Goal: Task Accomplishment & Management: Complete application form

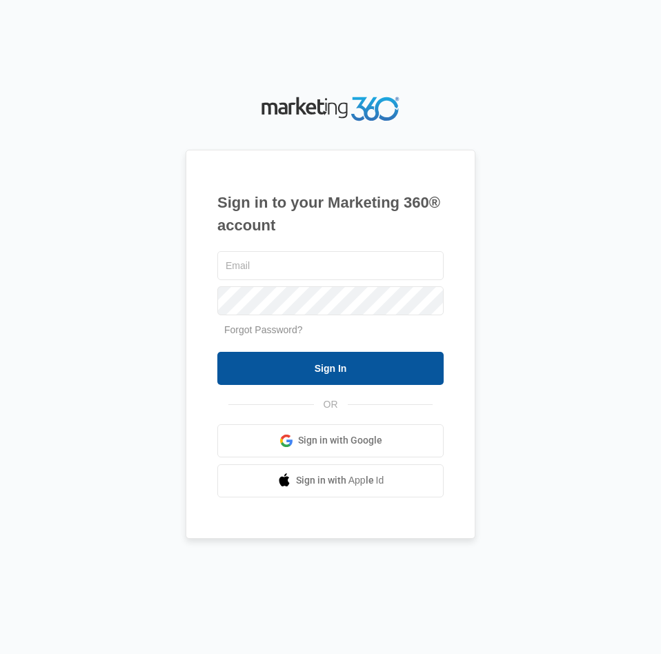
type input "[EMAIL_ADDRESS][DOMAIN_NAME]"
click at [331, 381] on input "Sign In" at bounding box center [330, 368] width 226 height 33
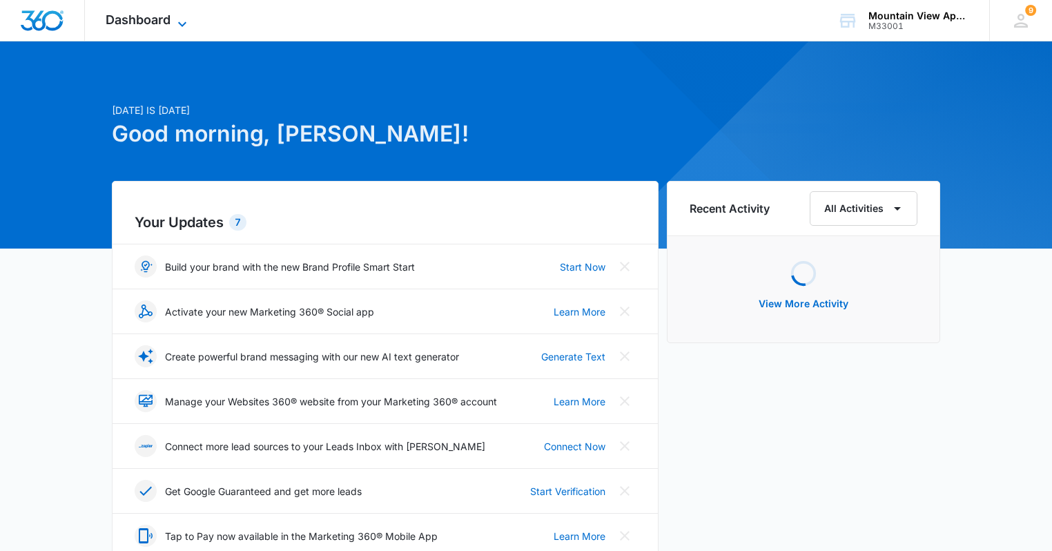
click at [166, 26] on span "Dashboard" at bounding box center [138, 19] width 65 height 14
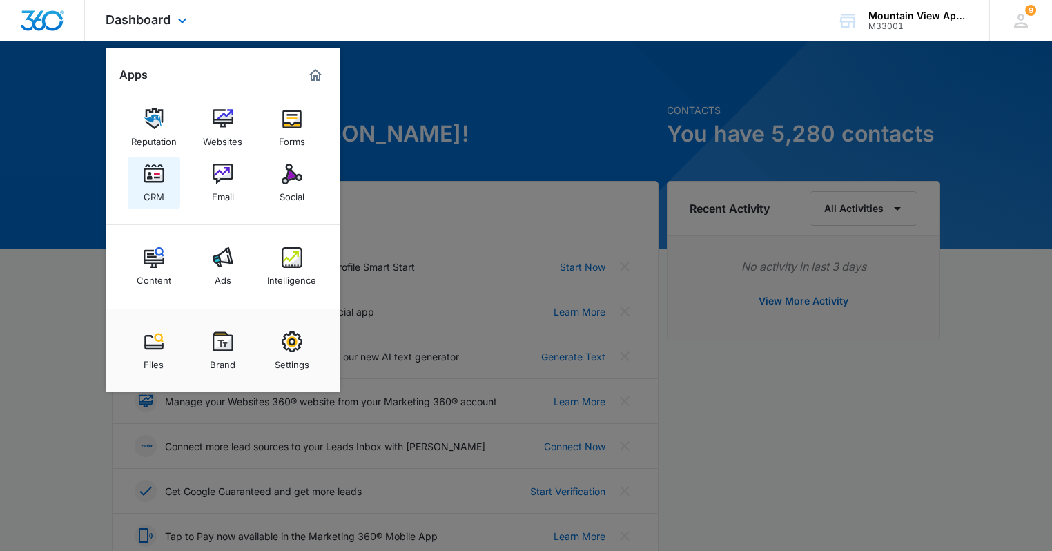
click at [160, 193] on div "CRM" at bounding box center [154, 193] width 21 height 18
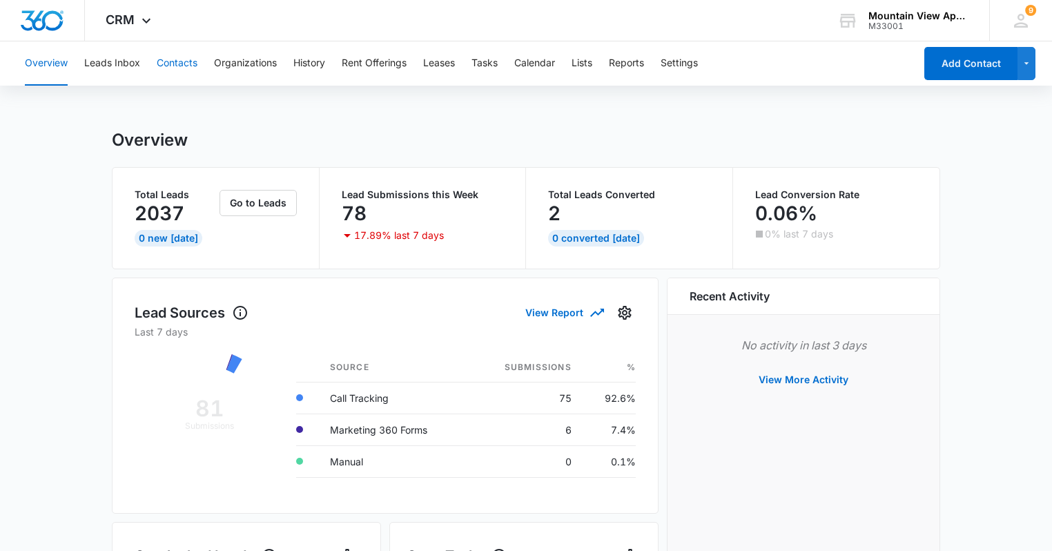
click at [179, 59] on button "Contacts" at bounding box center [177, 63] width 41 height 44
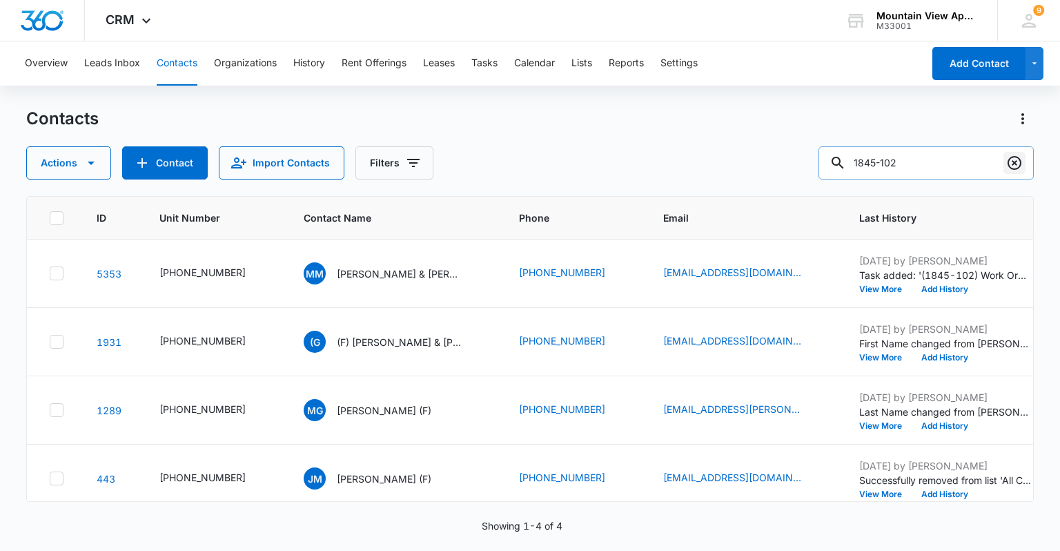
click at [528, 166] on icon "Clear" at bounding box center [1014, 163] width 17 height 17
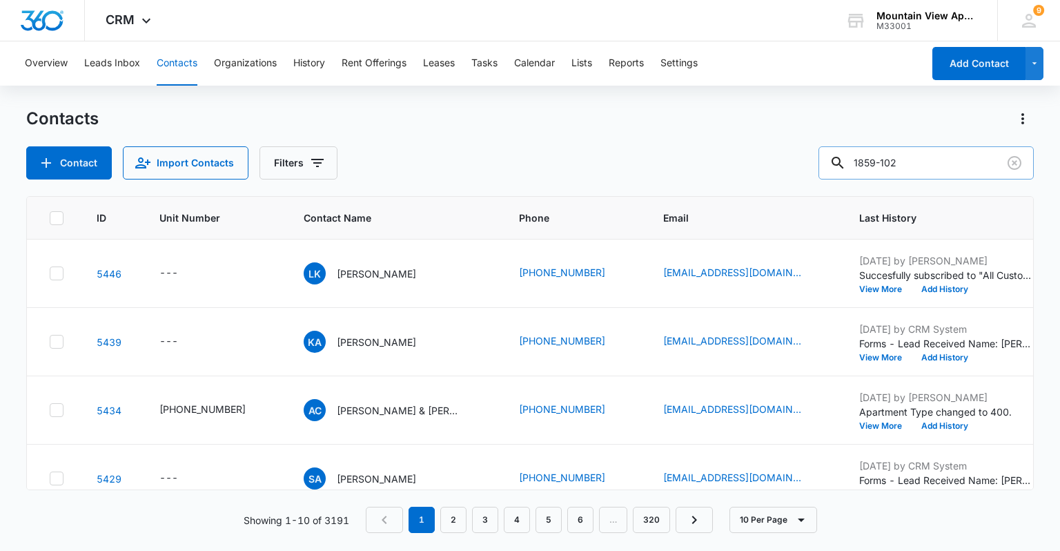
type input "1859-102"
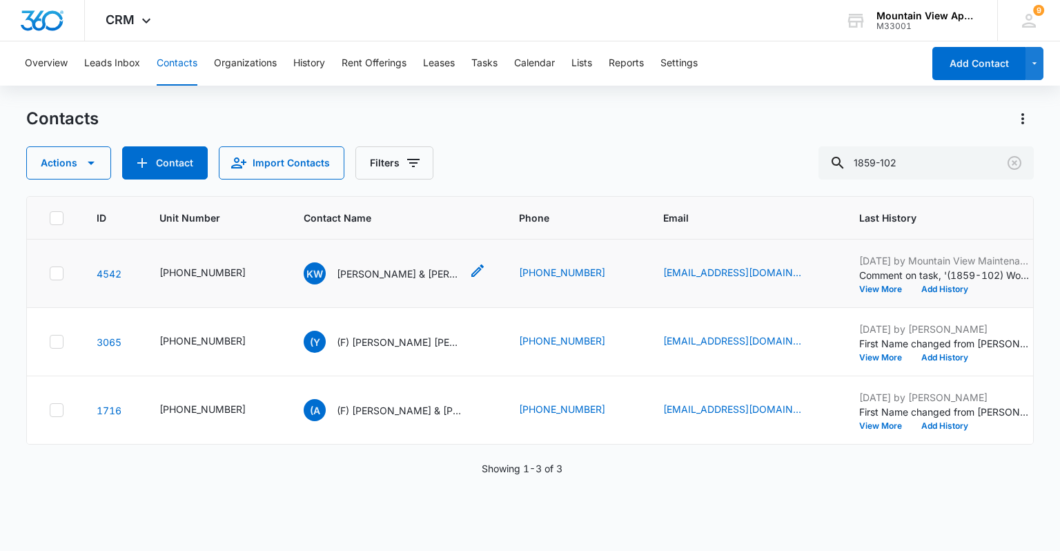
click at [392, 274] on p "[PERSON_NAME] & [PERSON_NAME]" at bounding box center [399, 273] width 124 height 14
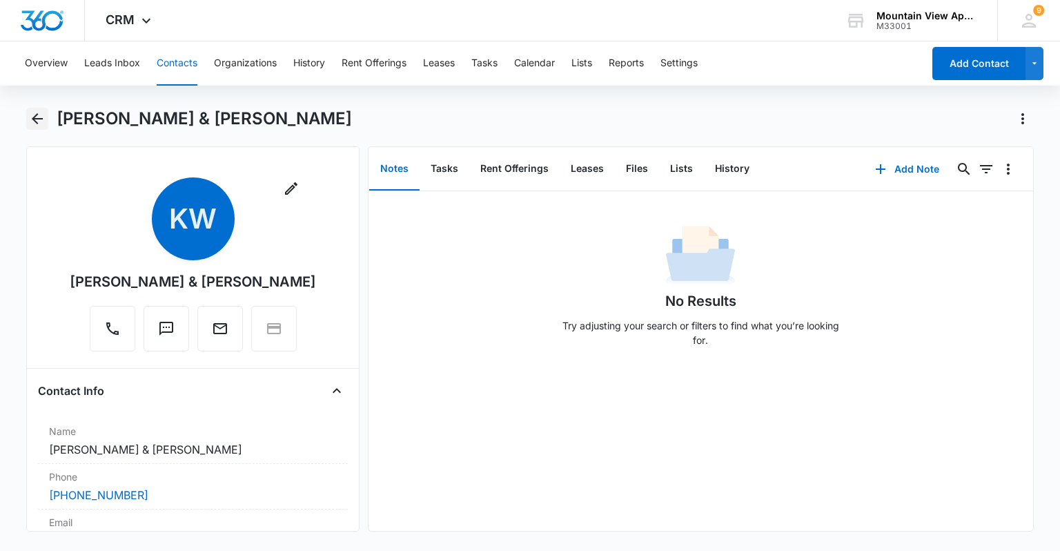
click at [29, 124] on icon "Back" at bounding box center [37, 118] width 17 height 17
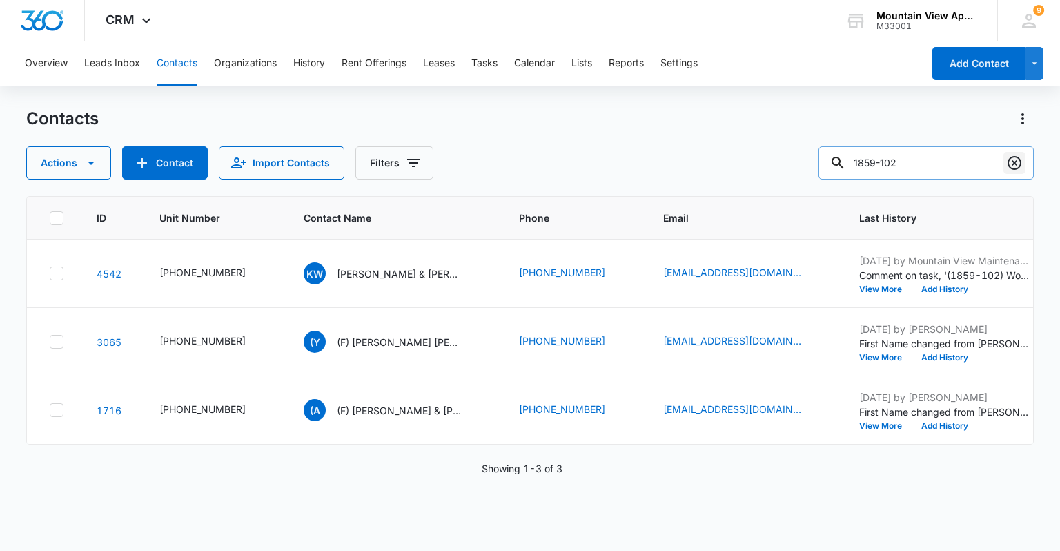
click at [528, 159] on icon "Clear" at bounding box center [1014, 163] width 14 height 14
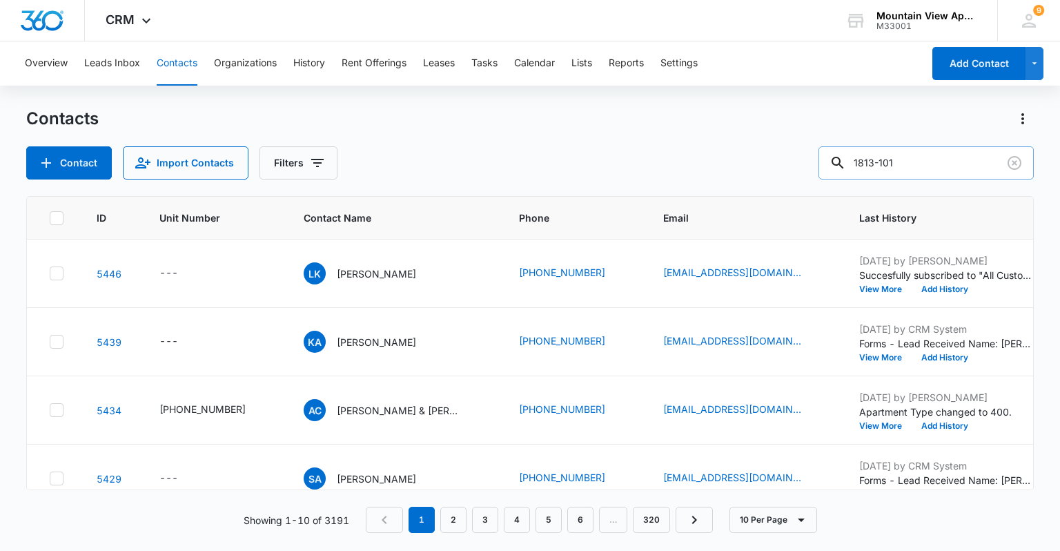
type input "1813-101"
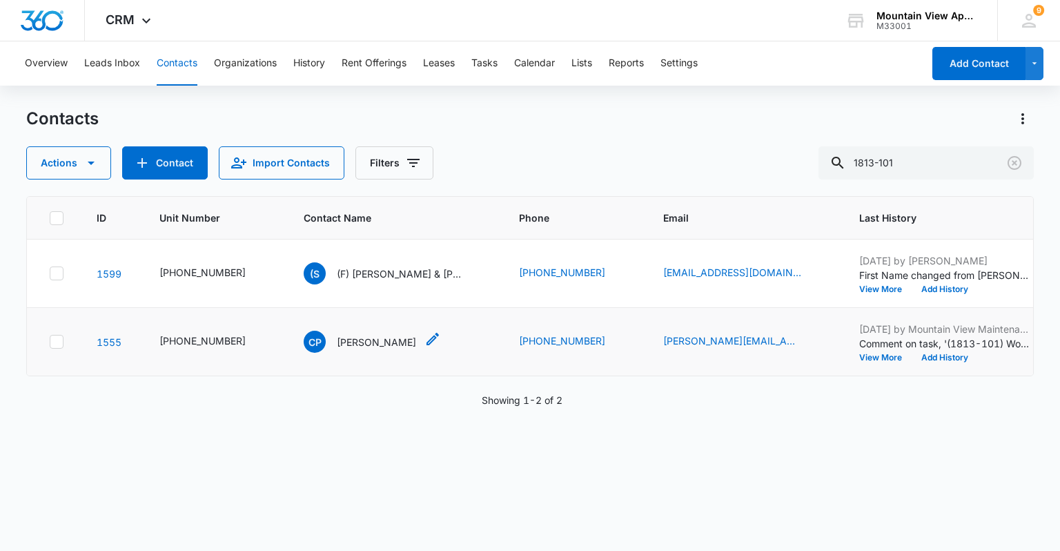
click at [382, 344] on p "[PERSON_NAME]" at bounding box center [376, 342] width 79 height 14
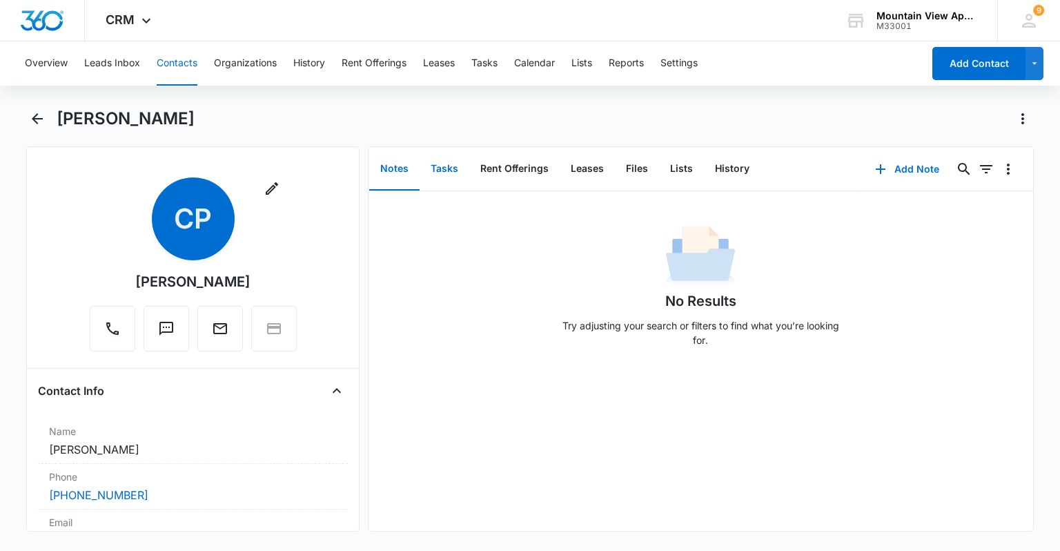
click at [440, 169] on button "Tasks" at bounding box center [445, 169] width 50 height 43
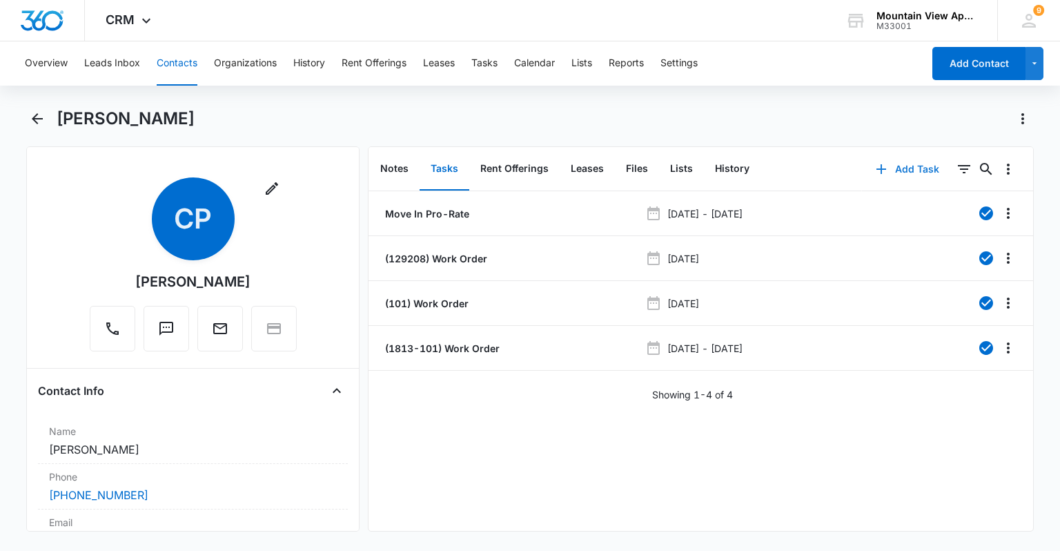
click at [528, 170] on button "Add Task" at bounding box center [907, 168] width 91 height 33
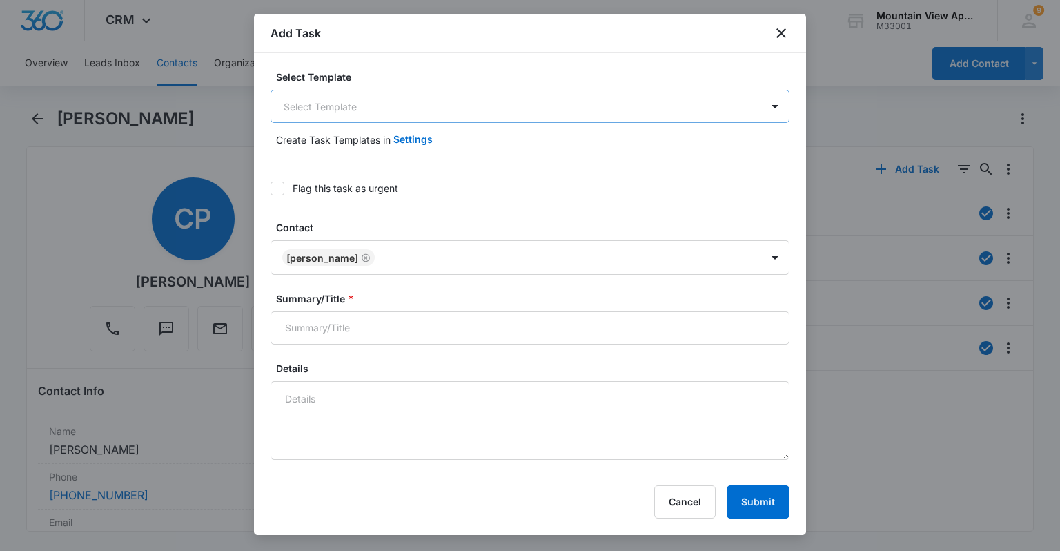
click at [528, 106] on body "CRM Apps Reputation Websites Forms CRM Email Social Content Ads Intelligence Fi…" at bounding box center [530, 275] width 1060 height 551
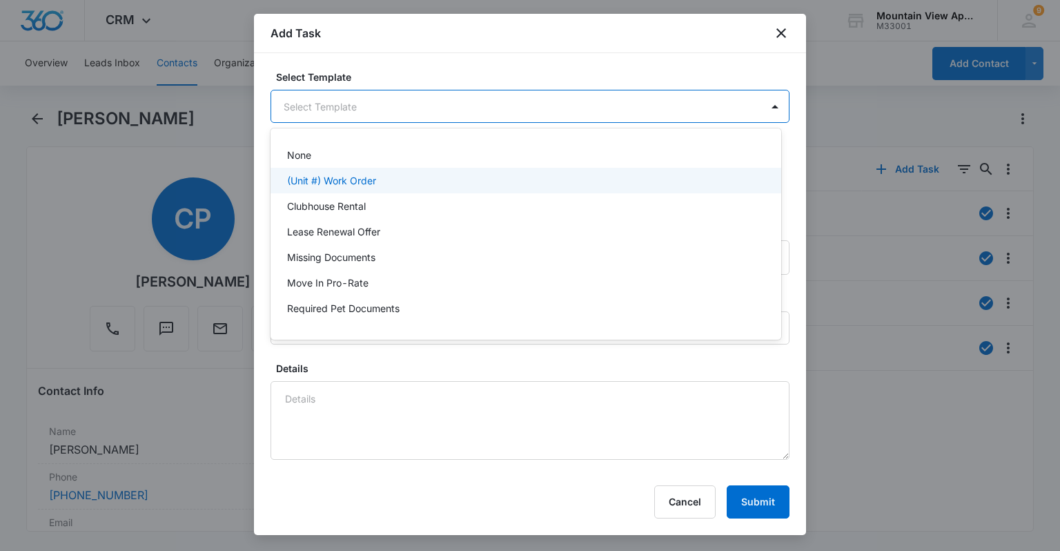
click at [494, 184] on div "(Unit #) Work Order" at bounding box center [524, 180] width 475 height 14
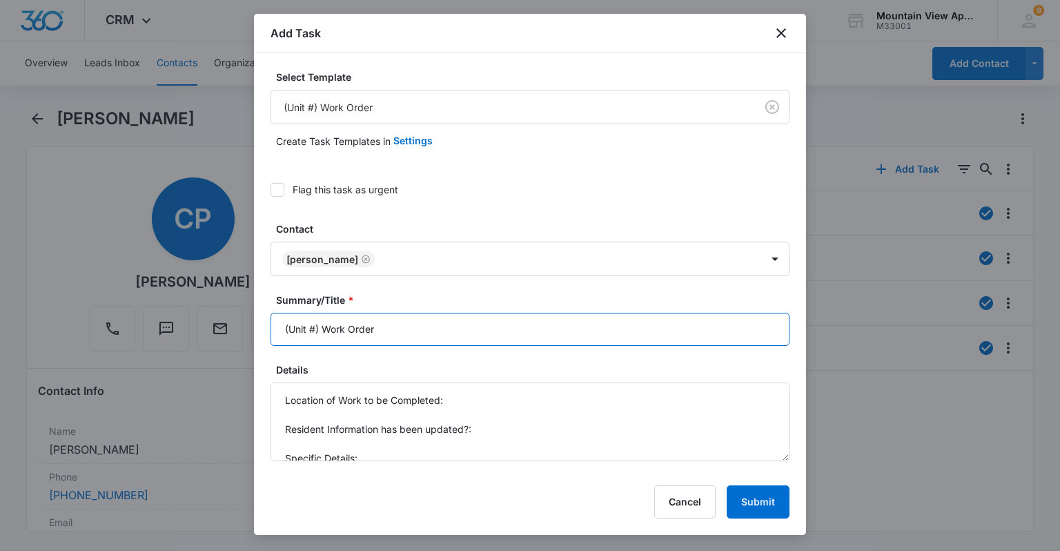
click at [314, 329] on input "(Unit #) Work Order" at bounding box center [529, 329] width 519 height 33
type input "(1813-101) Work Order"
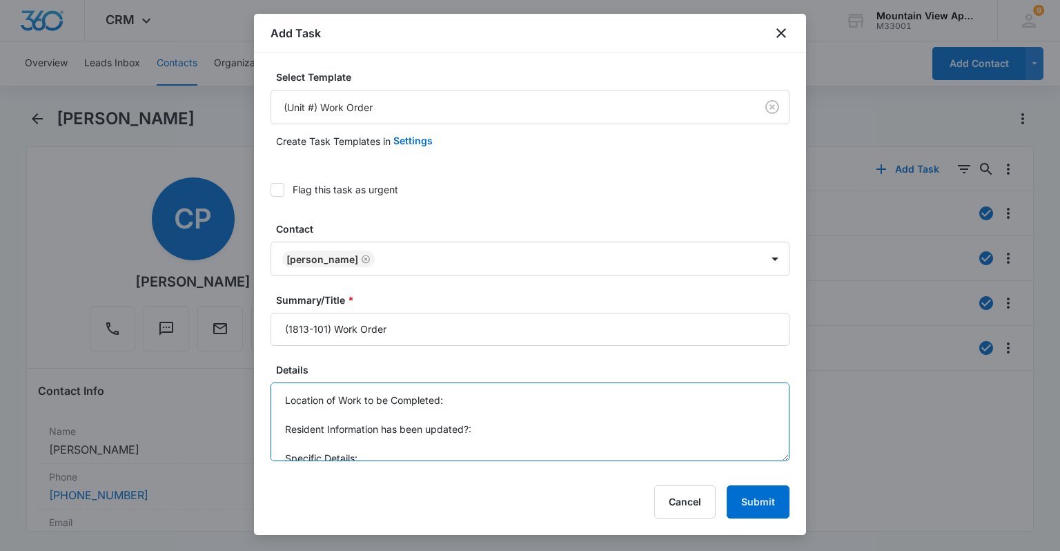
click at [498, 397] on textarea "Location of Work to be Completed: Resident Information has been updated?: Speci…" at bounding box center [529, 421] width 519 height 79
click at [380, 458] on textarea "Location of Work to be Completed: Kitchen Resident Information has been updated…" at bounding box center [529, 421] width 519 height 79
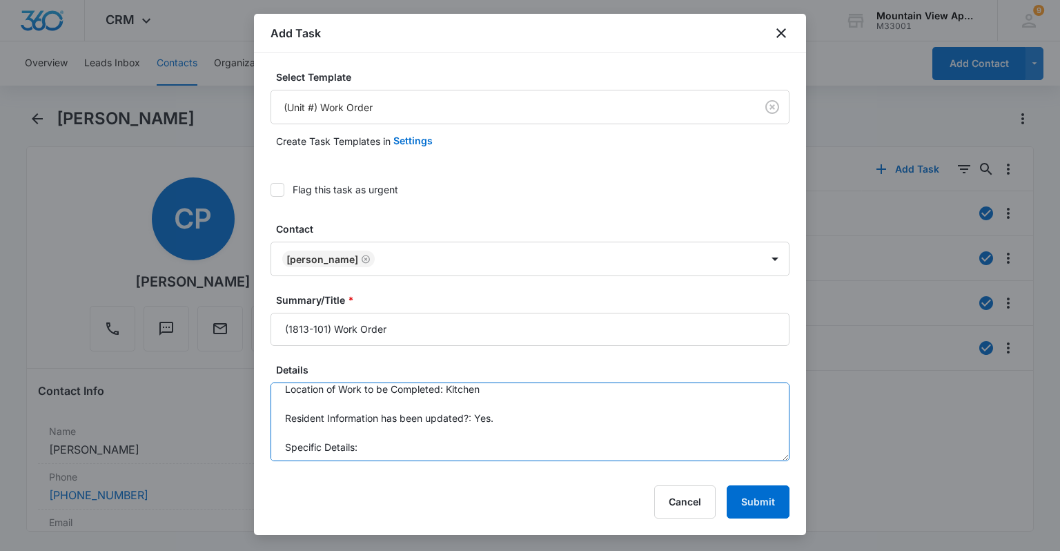
scroll to position [14, 0]
type textarea "Location of Work to be Completed: Kitchen Resident Information has been updated…"
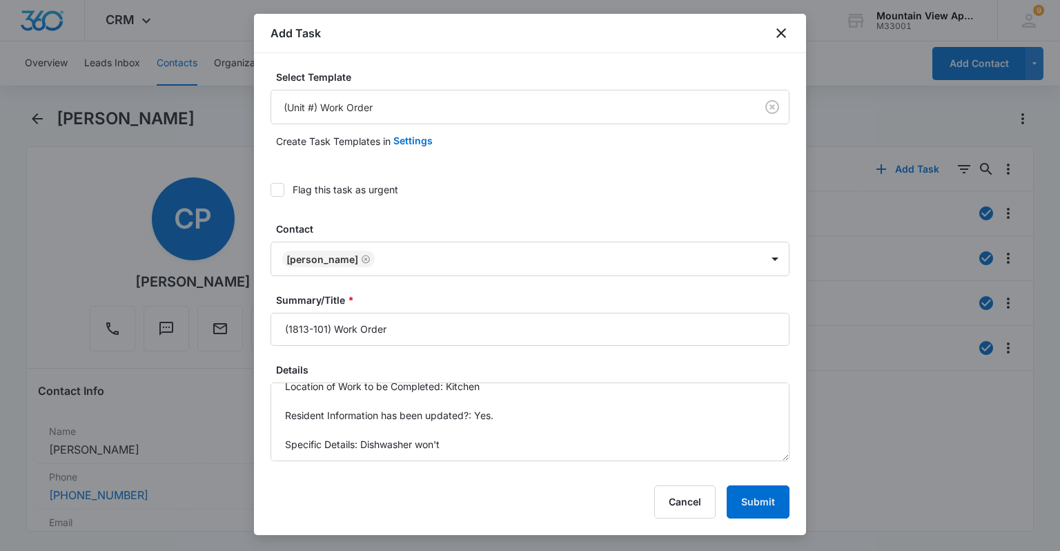
click at [528, 201] on div at bounding box center [530, 275] width 1060 height 551
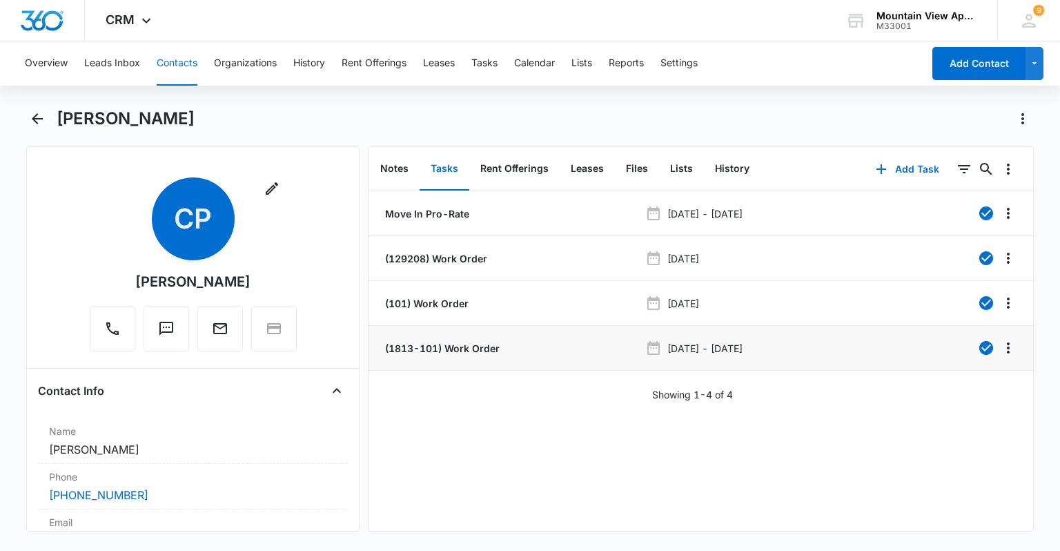
click at [486, 341] on p "(1813-101) Work Order" at bounding box center [440, 348] width 117 height 14
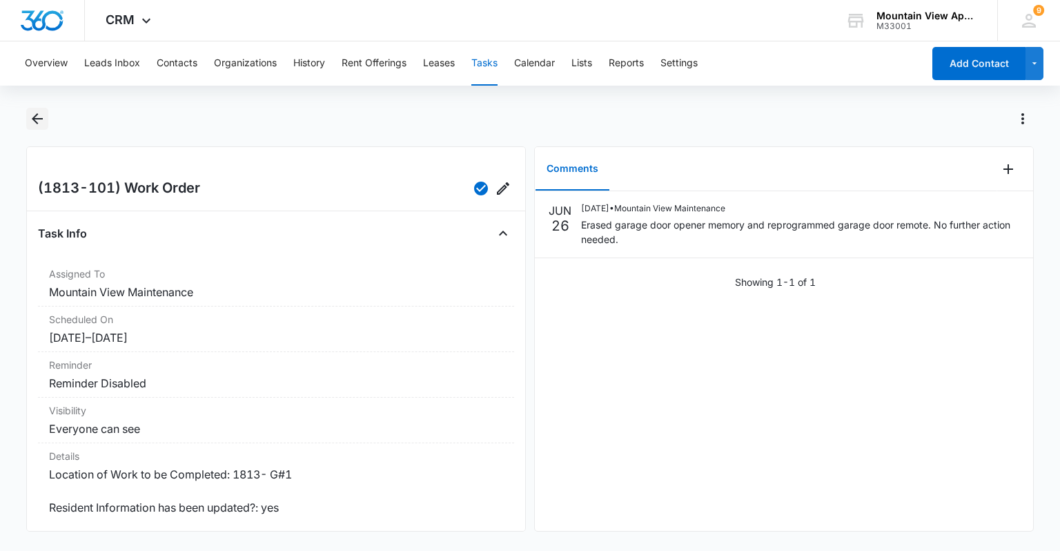
click at [37, 119] on icon "Back" at bounding box center [37, 118] width 11 height 11
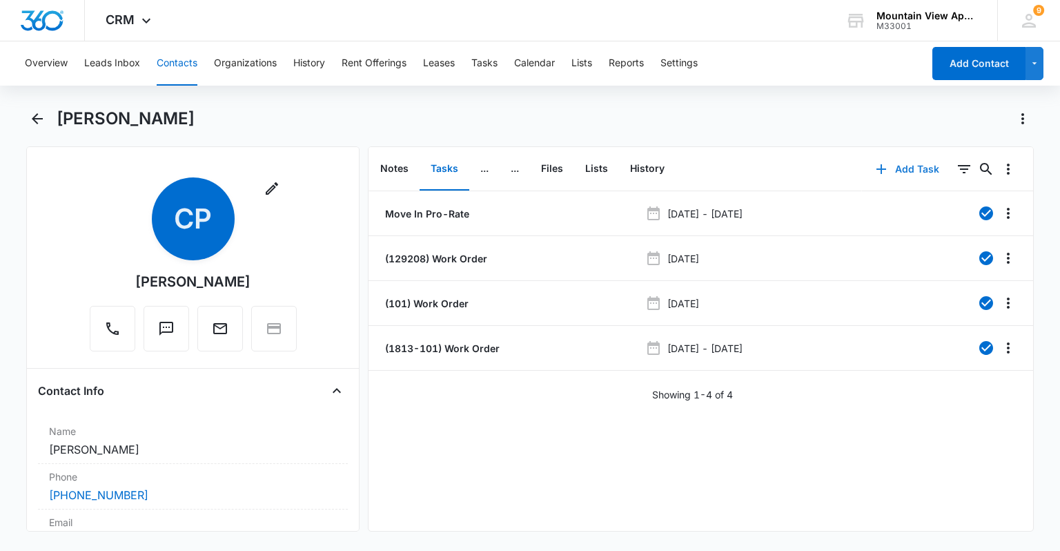
click at [528, 166] on button "Add Task" at bounding box center [907, 168] width 91 height 33
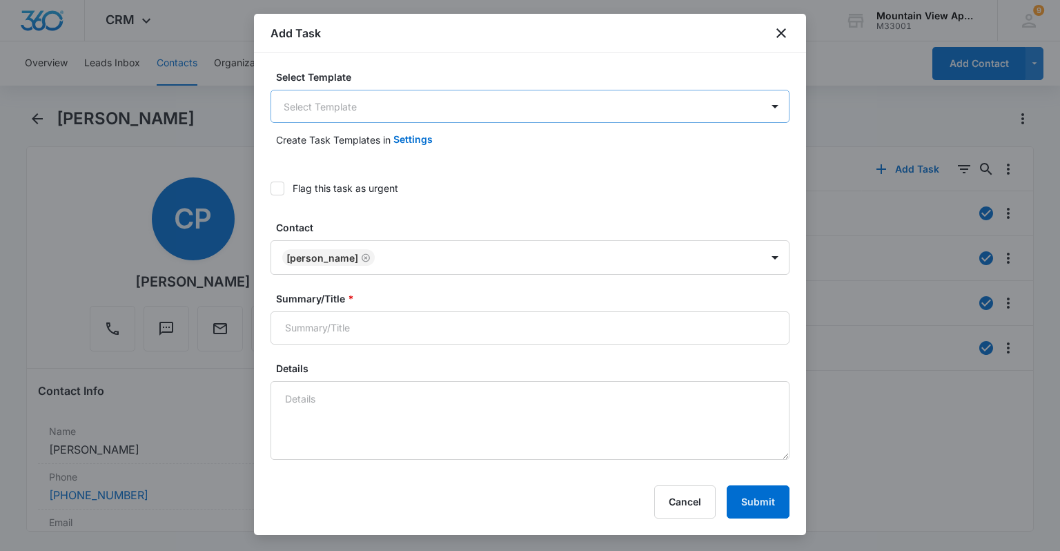
click at [411, 108] on body "CRM Apps Reputation Websites Forms CRM Email Social Content Ads Intelligence Fi…" at bounding box center [530, 275] width 1060 height 551
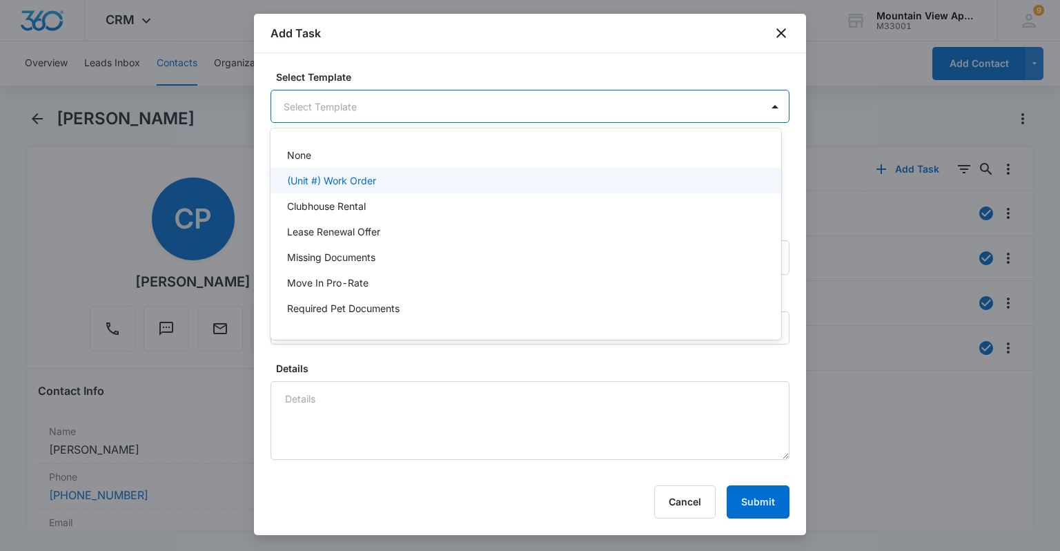
click at [375, 176] on p "(Unit #) Work Order" at bounding box center [331, 180] width 89 height 14
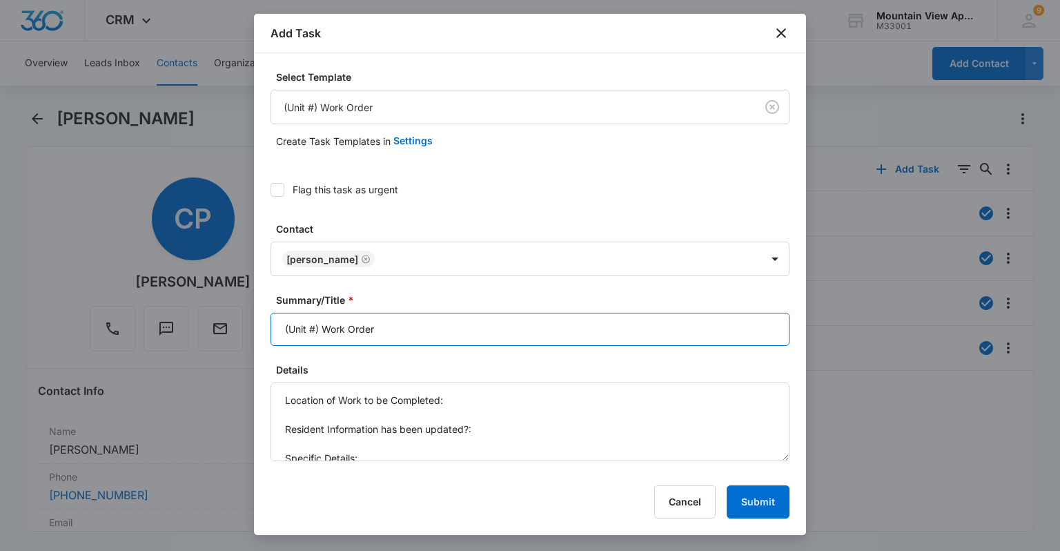
click at [314, 327] on input "(Unit #) Work Order" at bounding box center [529, 329] width 519 height 33
type input "(1813-101) Work Order"
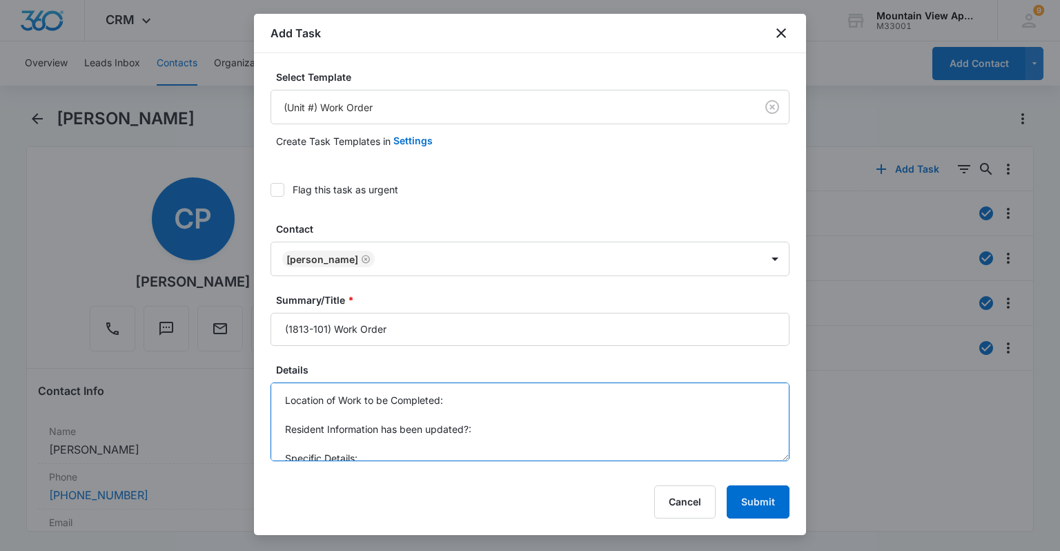
click at [517, 397] on textarea "Location of Work to be Completed: Resident Information has been updated?: Speci…" at bounding box center [529, 421] width 519 height 79
click at [505, 446] on textarea "Location of Work to be Completed: Kitchen. Resident Information has been update…" at bounding box center [529, 421] width 519 height 79
click at [504, 455] on textarea "Location of Work to be Completed: Kitchen. Resident Information has been update…" at bounding box center [529, 421] width 519 height 79
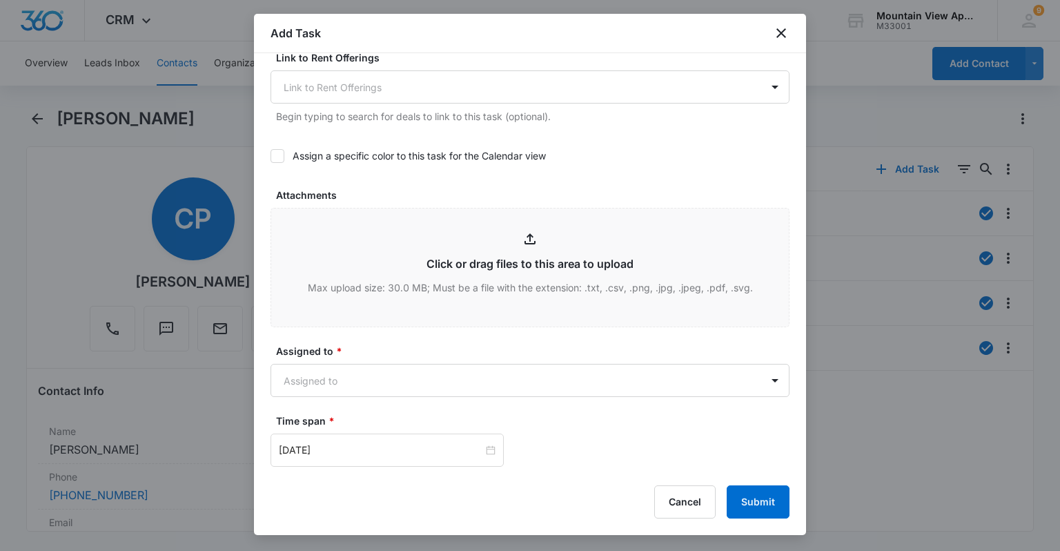
scroll to position [607, 0]
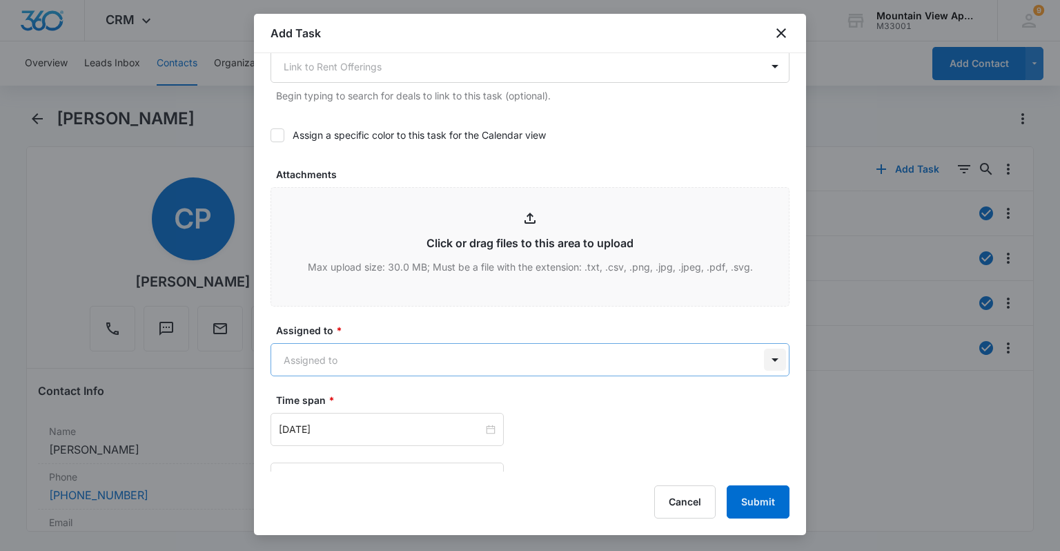
type textarea "Location of Work to be Completed: Kitchen. Resident Information has been update…"
click at [528, 361] on body "CRM Apps Reputation Websites Forms CRM Email Social Content Ads Intelligence Fi…" at bounding box center [530, 275] width 1060 height 551
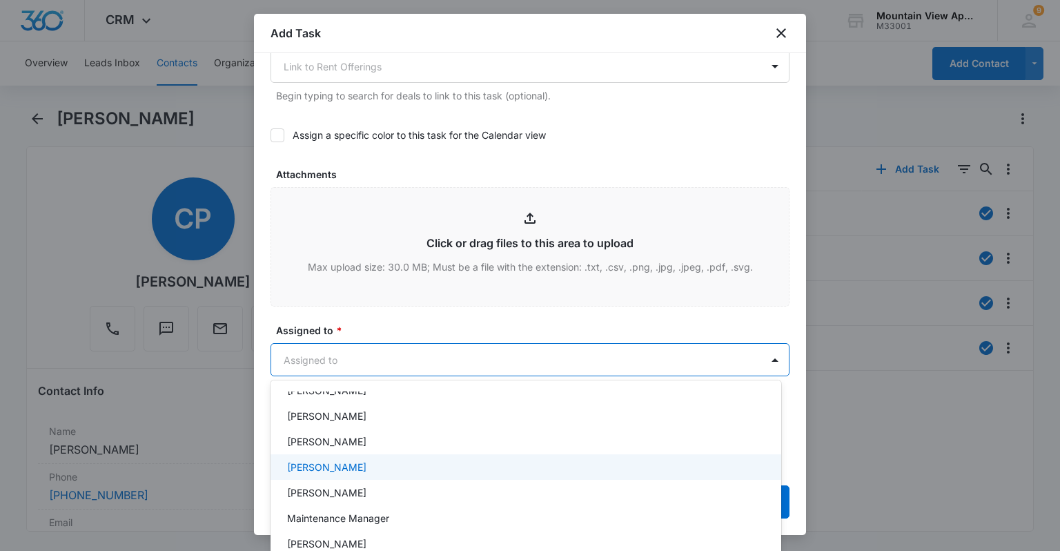
scroll to position [326, 0]
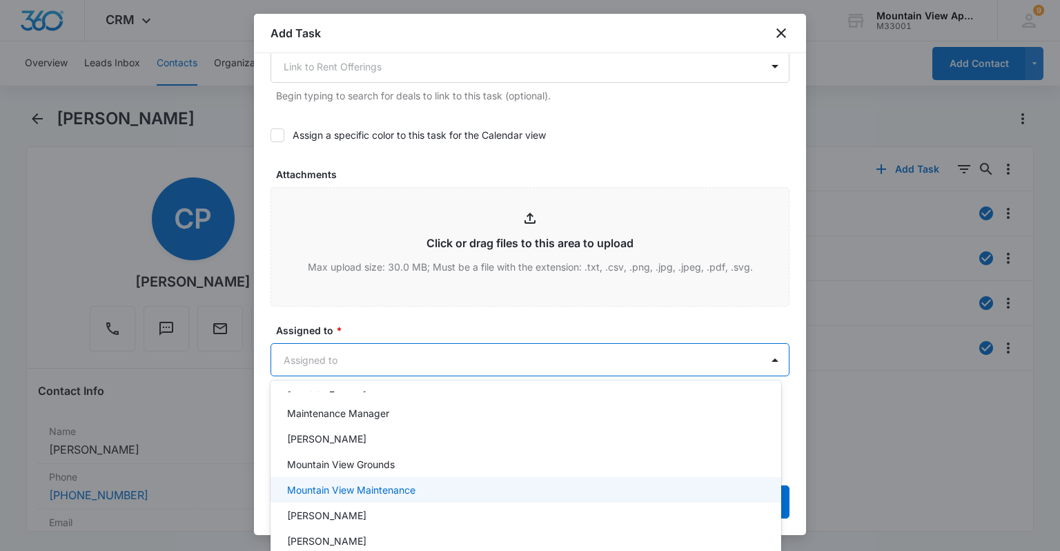
click at [447, 482] on div "Mountain View Maintenance" at bounding box center [524, 489] width 475 height 14
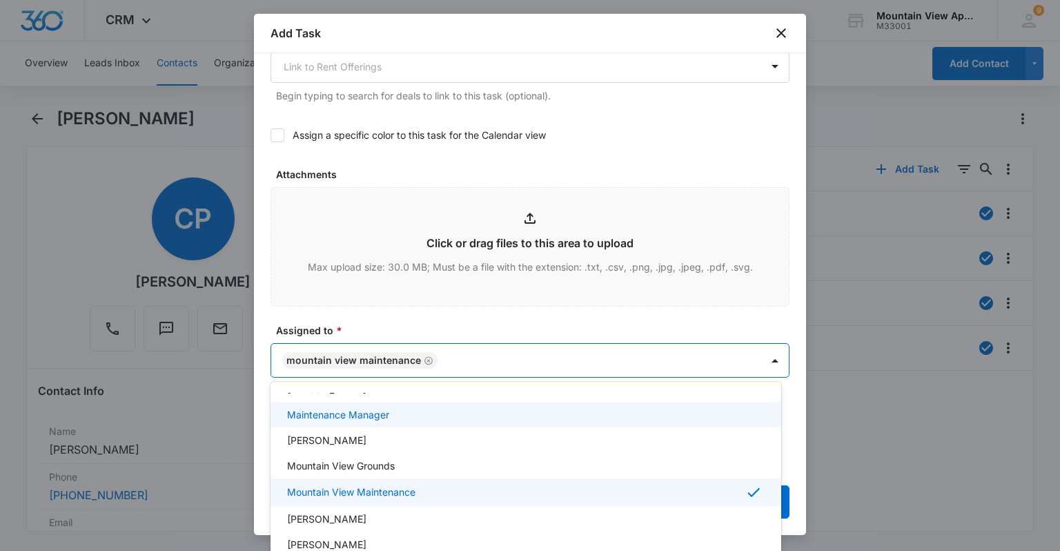
click at [528, 118] on div at bounding box center [530, 275] width 1060 height 551
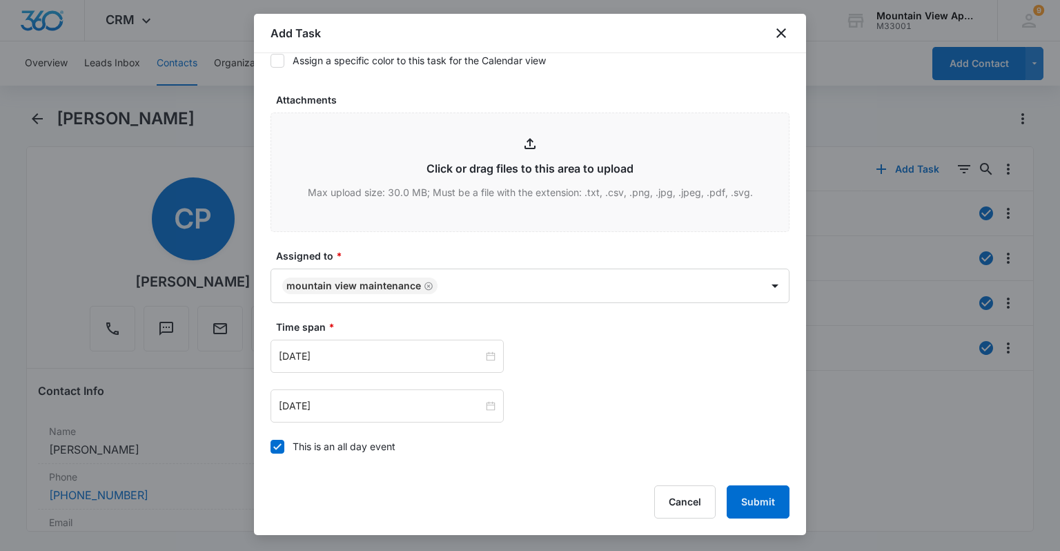
scroll to position [828, 0]
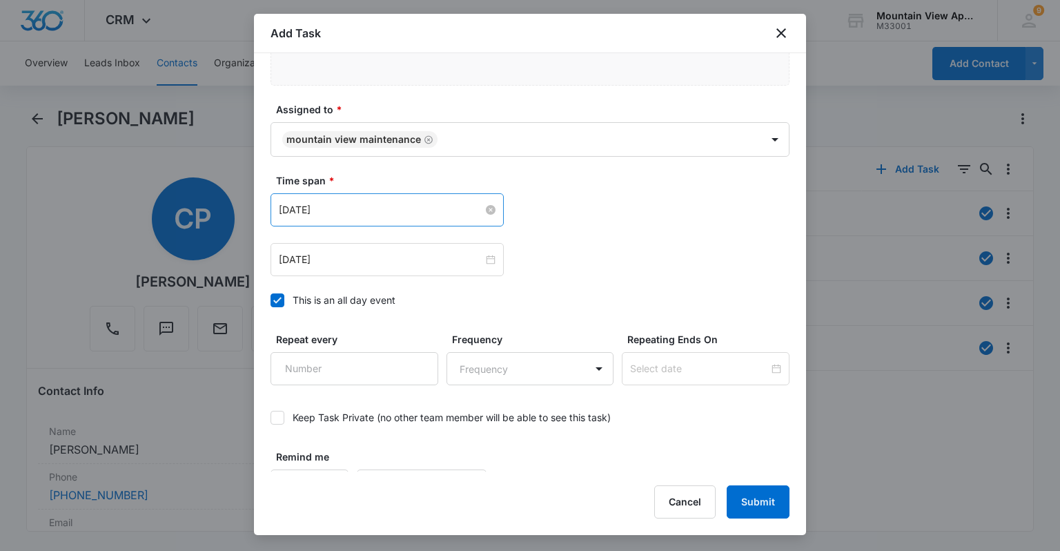
click at [331, 205] on input "[DATE]" at bounding box center [381, 209] width 204 height 15
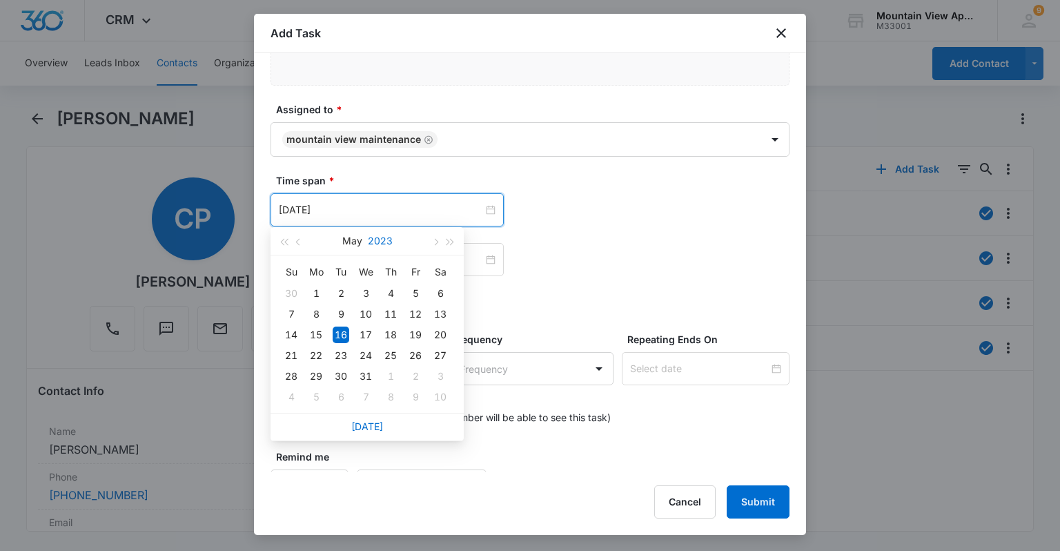
click at [380, 241] on button "2023" at bounding box center [380, 241] width 25 height 28
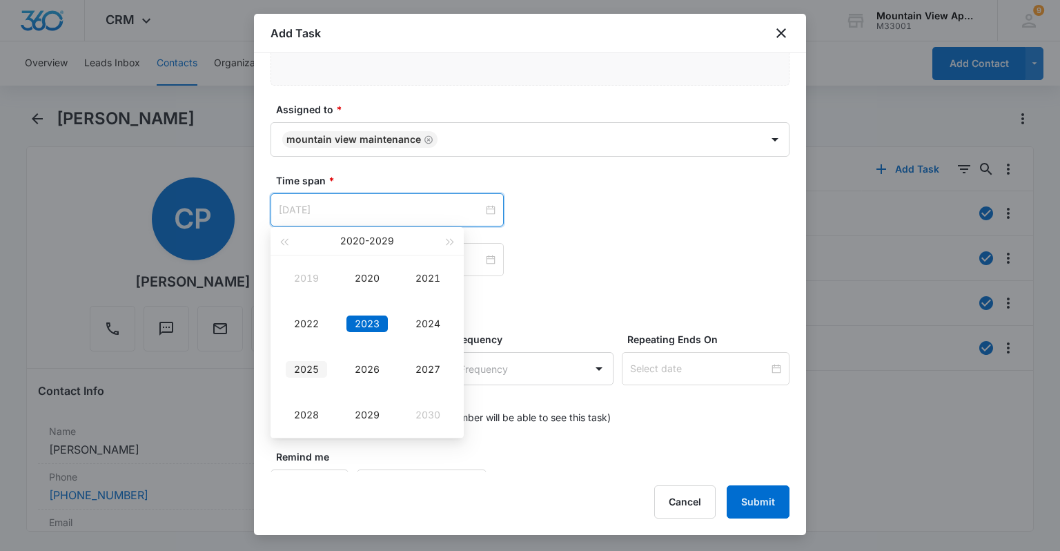
click at [287, 368] on div "2025" at bounding box center [306, 369] width 41 height 17
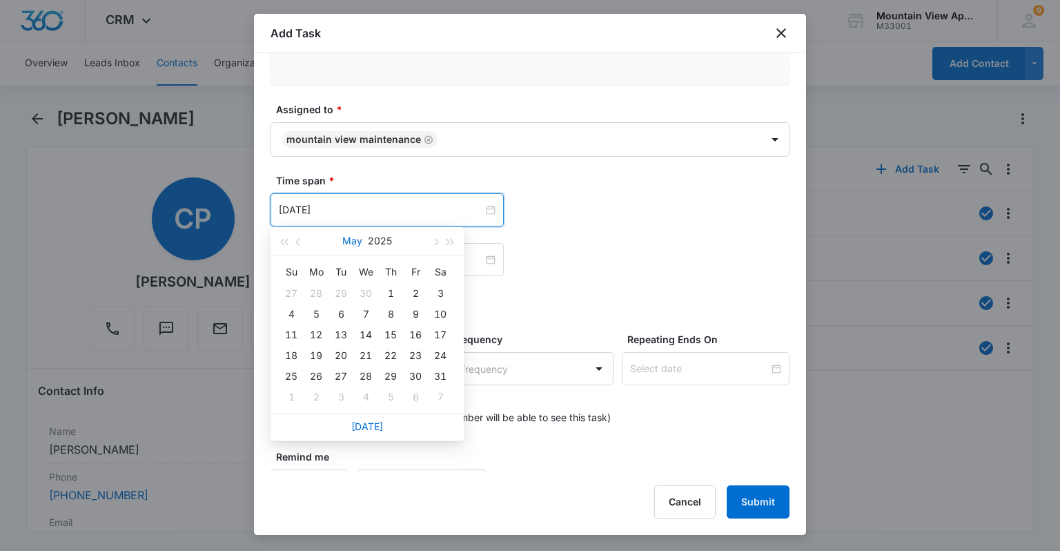
click at [352, 244] on button "May" at bounding box center [352, 241] width 20 height 28
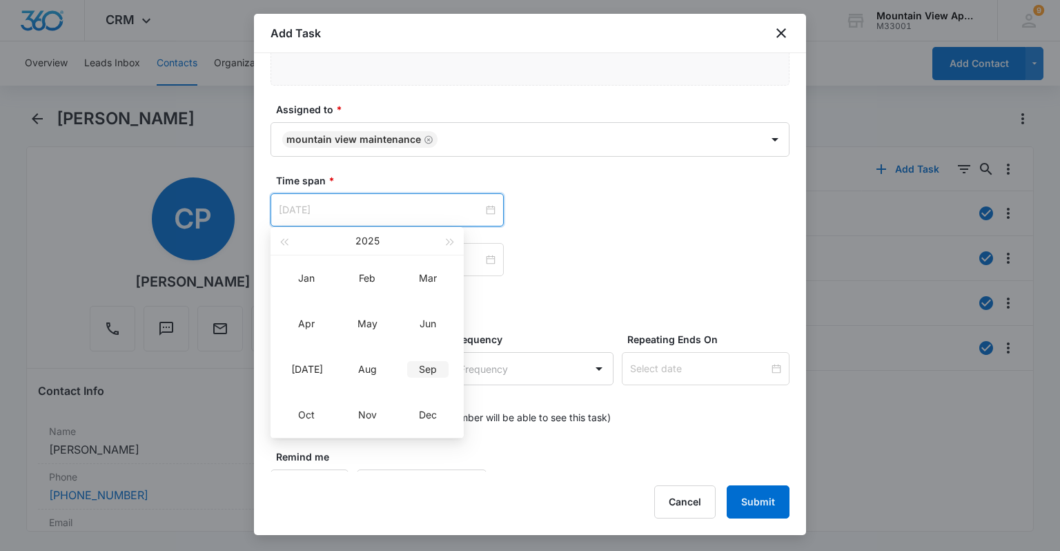
click at [442, 366] on div "Sep" at bounding box center [427, 369] width 41 height 17
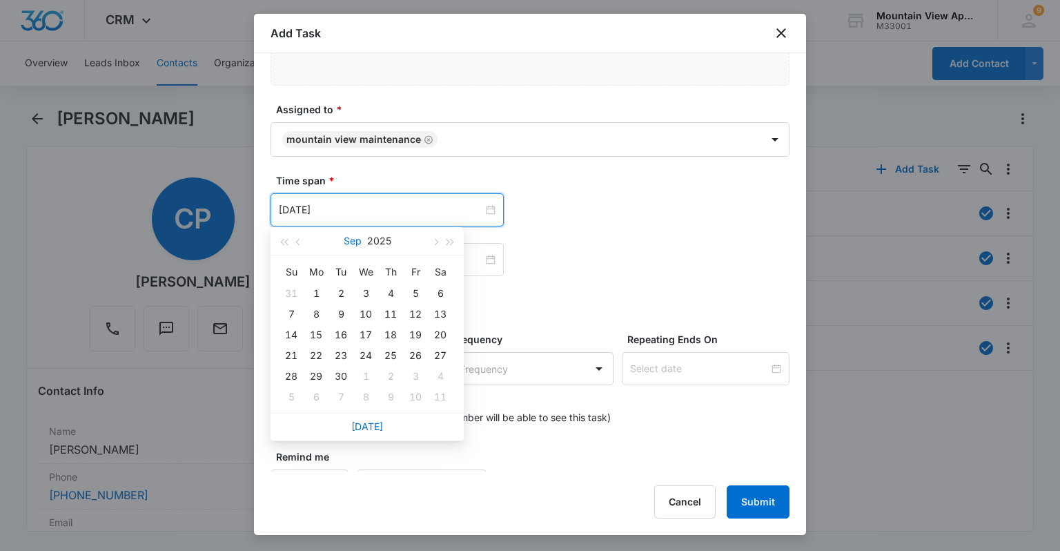
click at [348, 243] on button "Sep" at bounding box center [353, 241] width 18 height 28
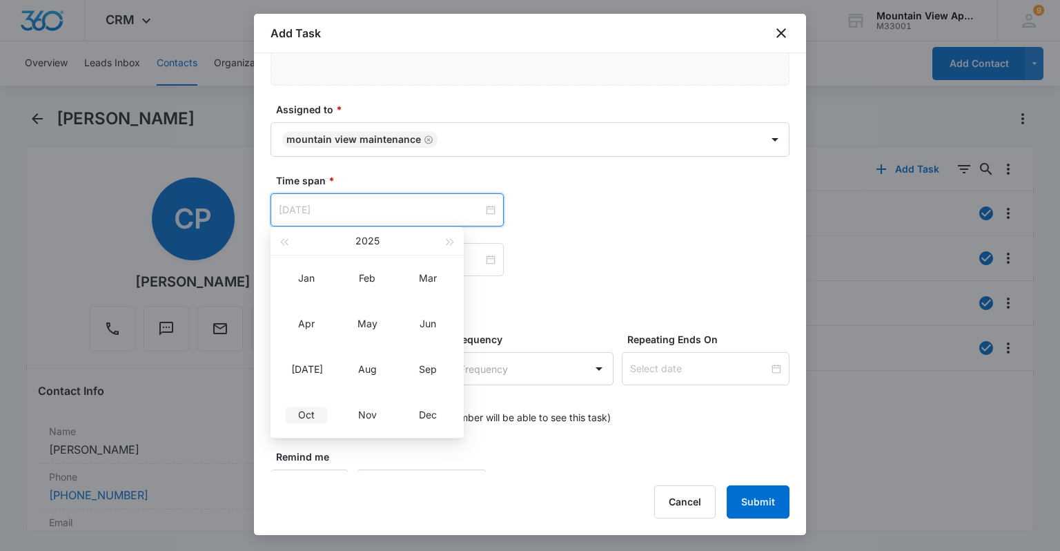
click at [302, 417] on div "Oct" at bounding box center [306, 414] width 41 height 17
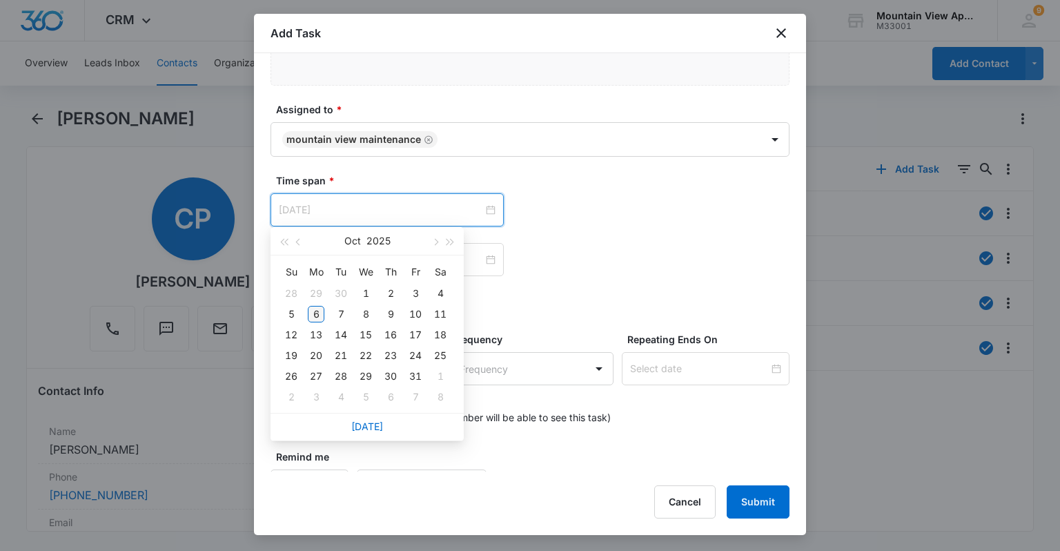
type input "[DATE]"
click at [315, 308] on div "6" at bounding box center [316, 314] width 17 height 17
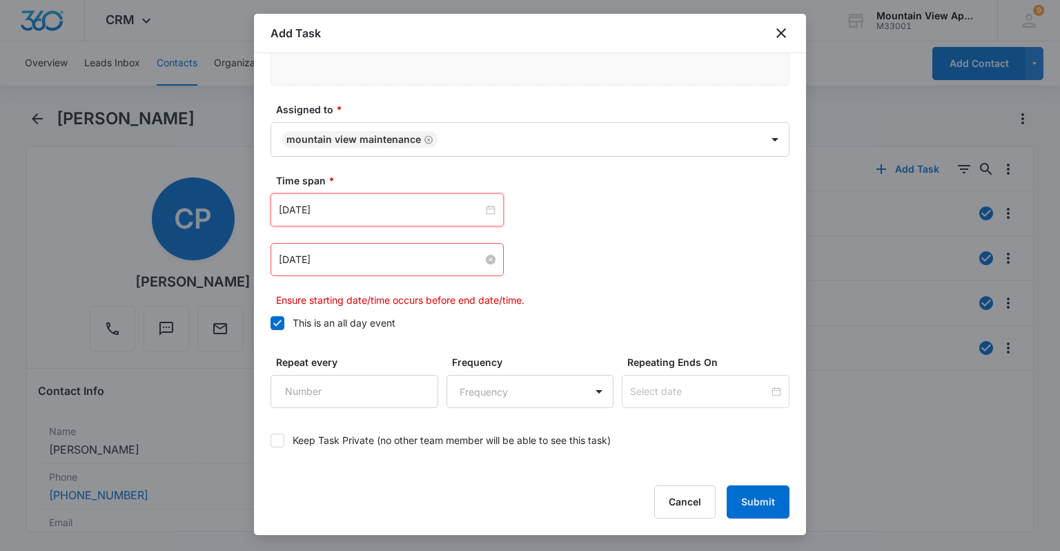
click at [317, 256] on input "[DATE]" at bounding box center [381, 259] width 204 height 15
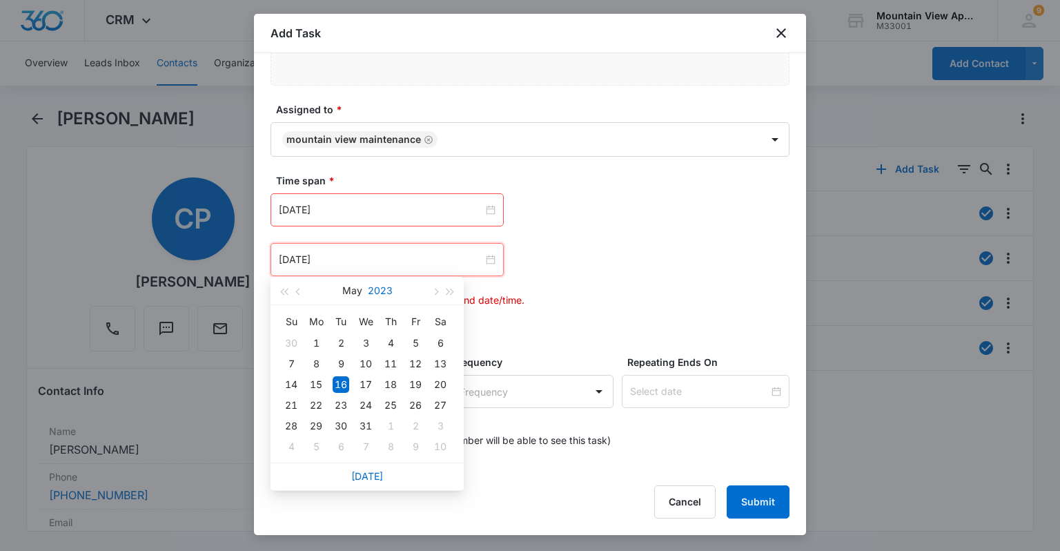
click at [388, 288] on button "2023" at bounding box center [380, 291] width 25 height 28
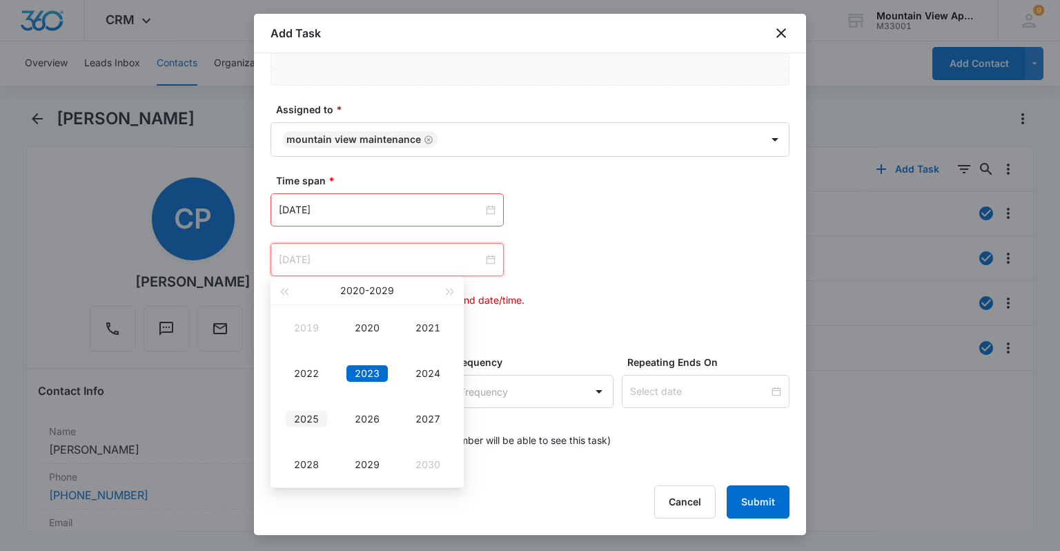
click at [308, 414] on div "2025" at bounding box center [306, 419] width 41 height 17
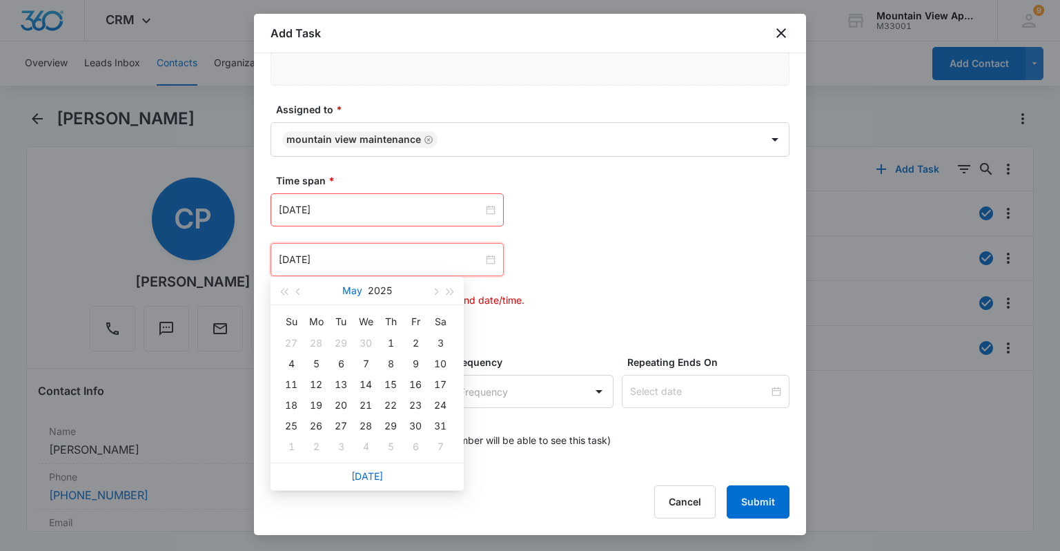
click at [348, 287] on button "May" at bounding box center [352, 291] width 20 height 28
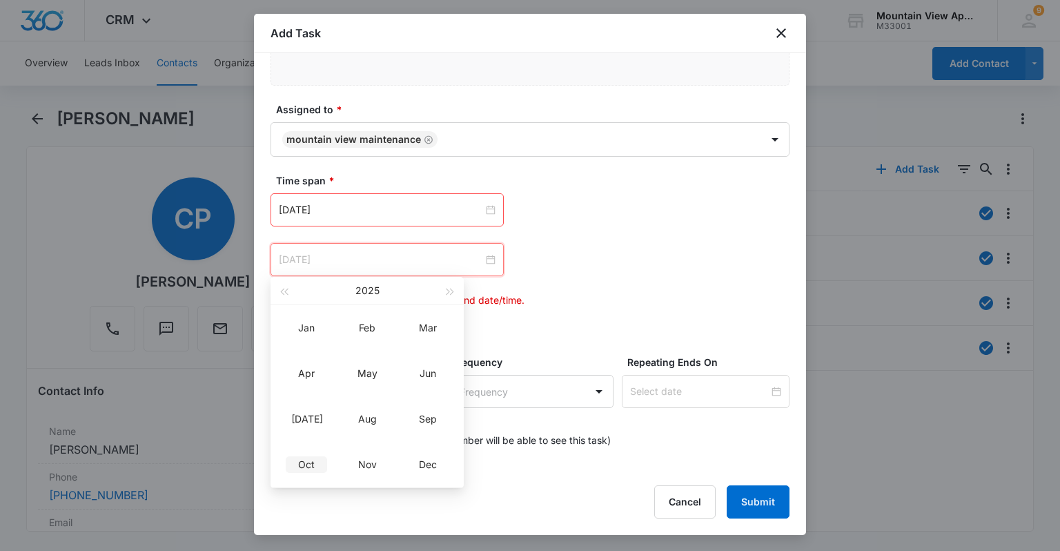
click at [300, 462] on div "Oct" at bounding box center [306, 464] width 41 height 17
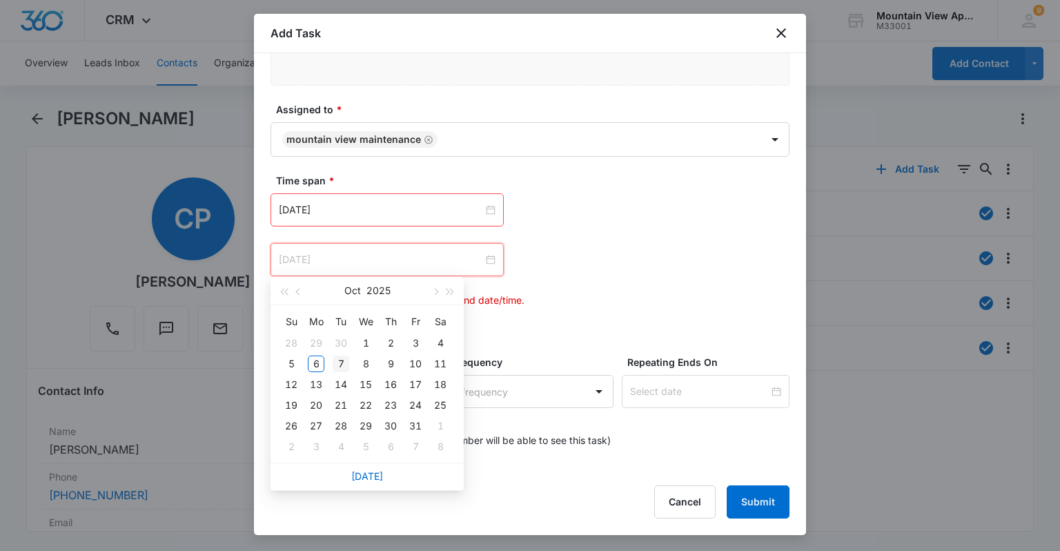
type input "[DATE]"
click at [345, 360] on div "7" at bounding box center [341, 363] width 17 height 17
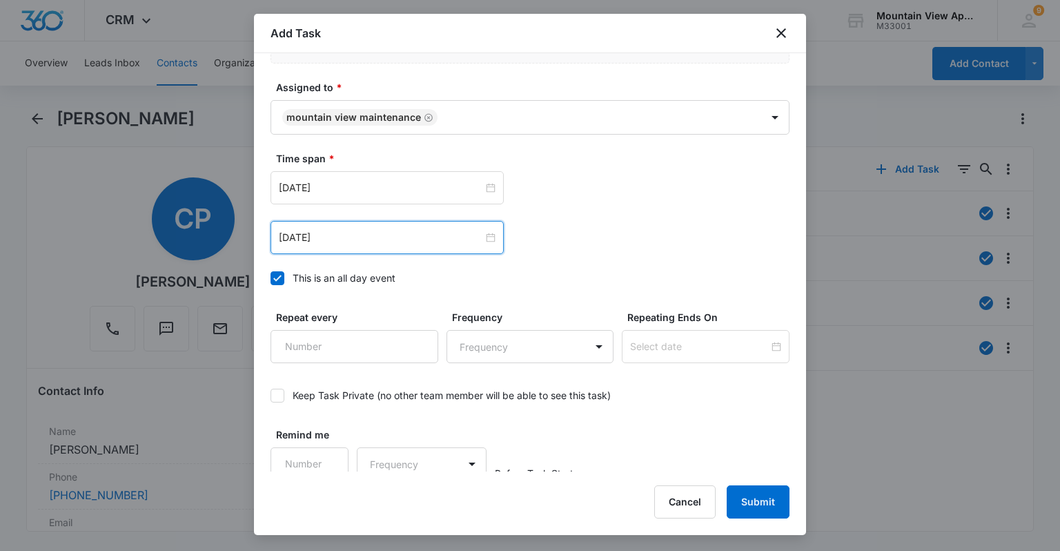
scroll to position [857, 0]
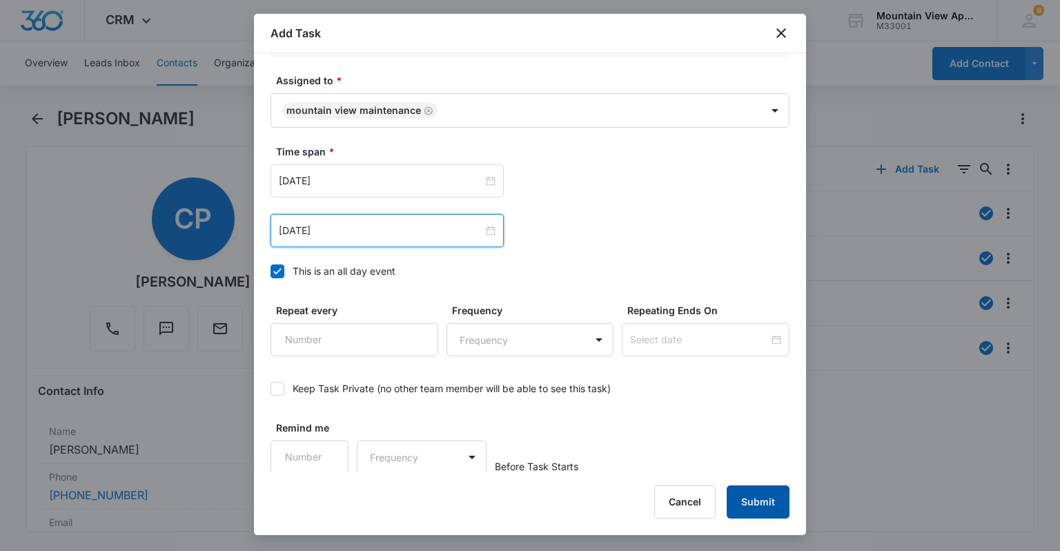
click at [528, 498] on button "Submit" at bounding box center [758, 501] width 63 height 33
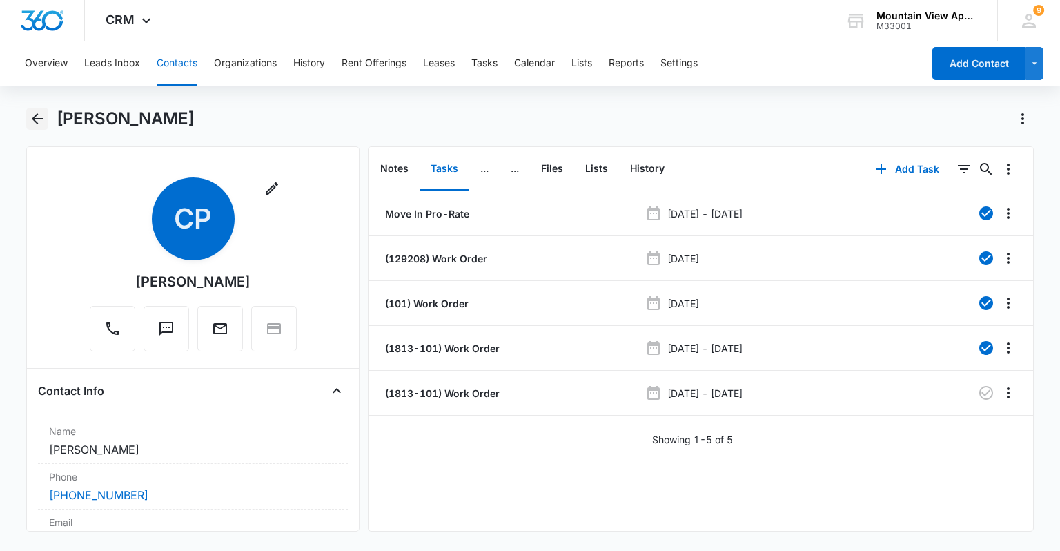
click at [42, 115] on icon "Back" at bounding box center [37, 118] width 17 height 17
